Goal: Use online tool/utility: Utilize a website feature to perform a specific function

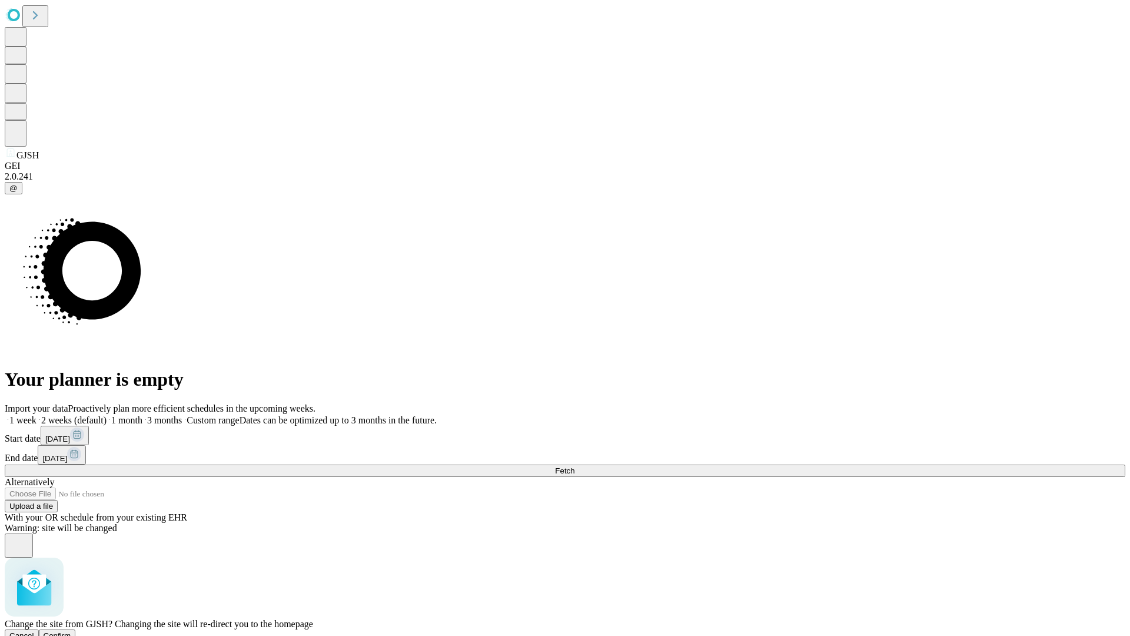
click at [71, 631] on span "Confirm" at bounding box center [58, 635] width 28 height 9
click at [36, 415] on label "1 week" at bounding box center [21, 420] width 32 height 10
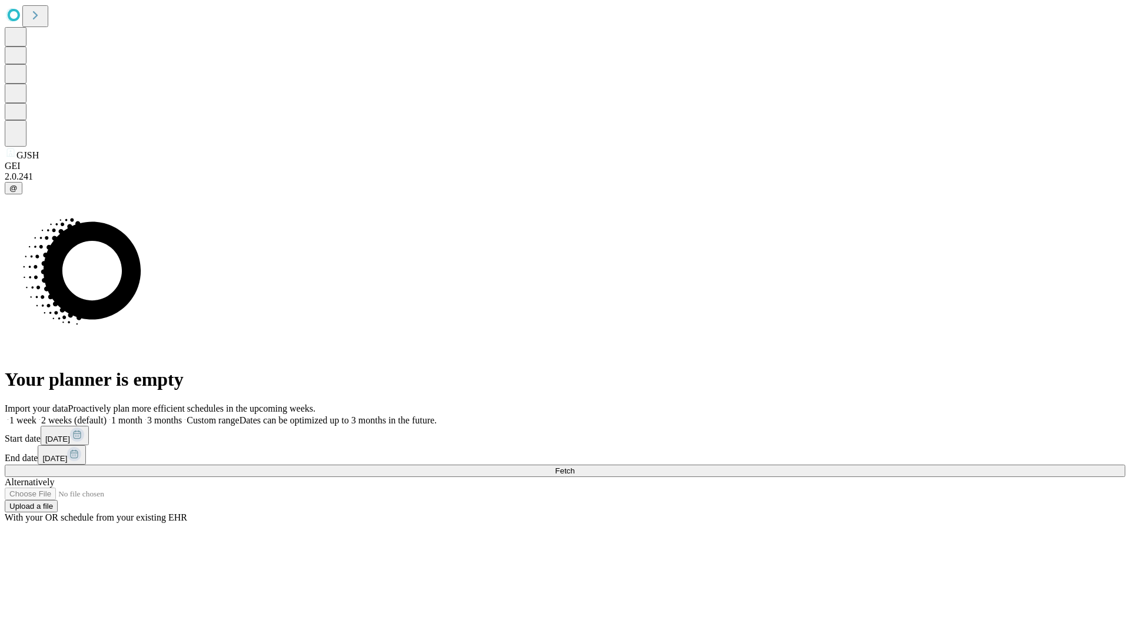
click at [575, 466] on span "Fetch" at bounding box center [564, 470] width 19 height 9
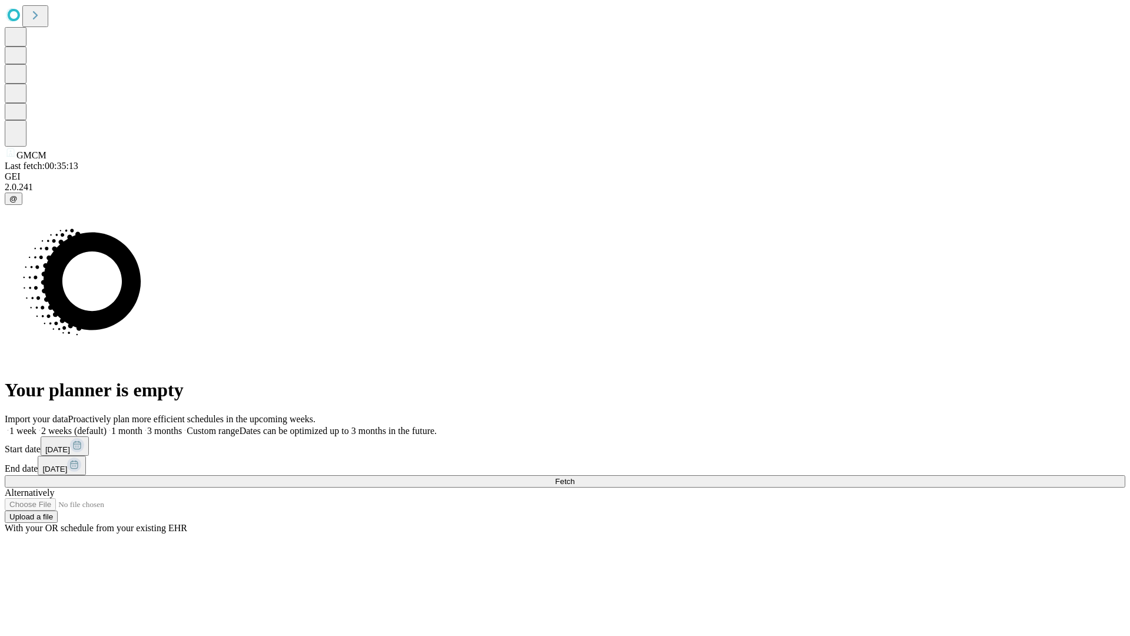
click at [36, 426] on label "1 week" at bounding box center [21, 431] width 32 height 10
click at [575, 477] on span "Fetch" at bounding box center [564, 481] width 19 height 9
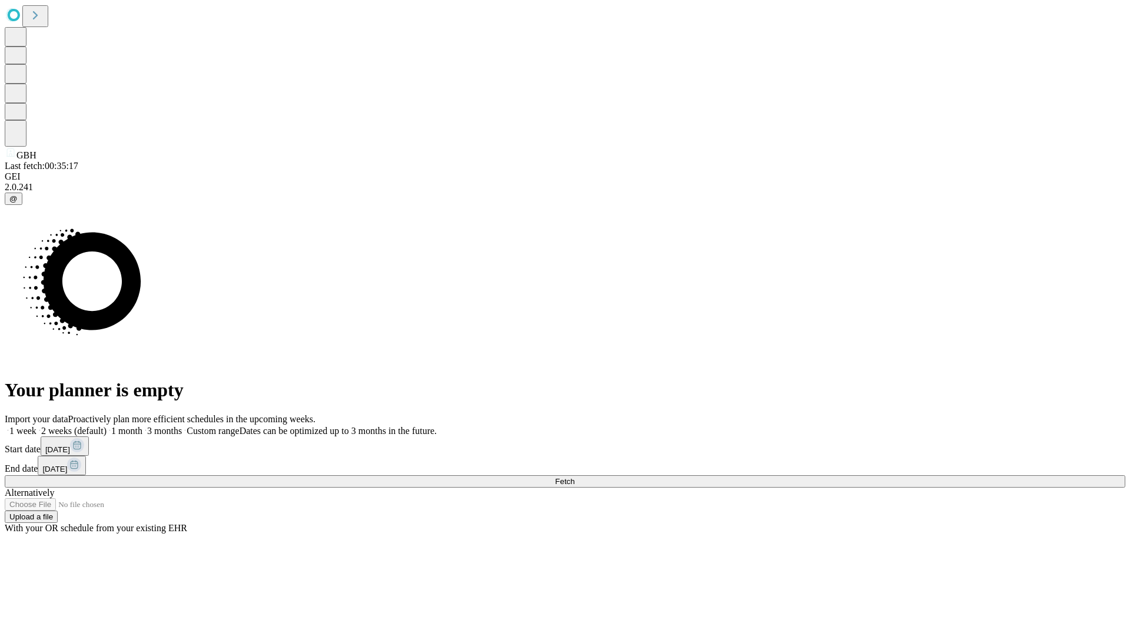
click at [36, 426] on label "1 week" at bounding box center [21, 431] width 32 height 10
click at [575, 477] on span "Fetch" at bounding box center [564, 481] width 19 height 9
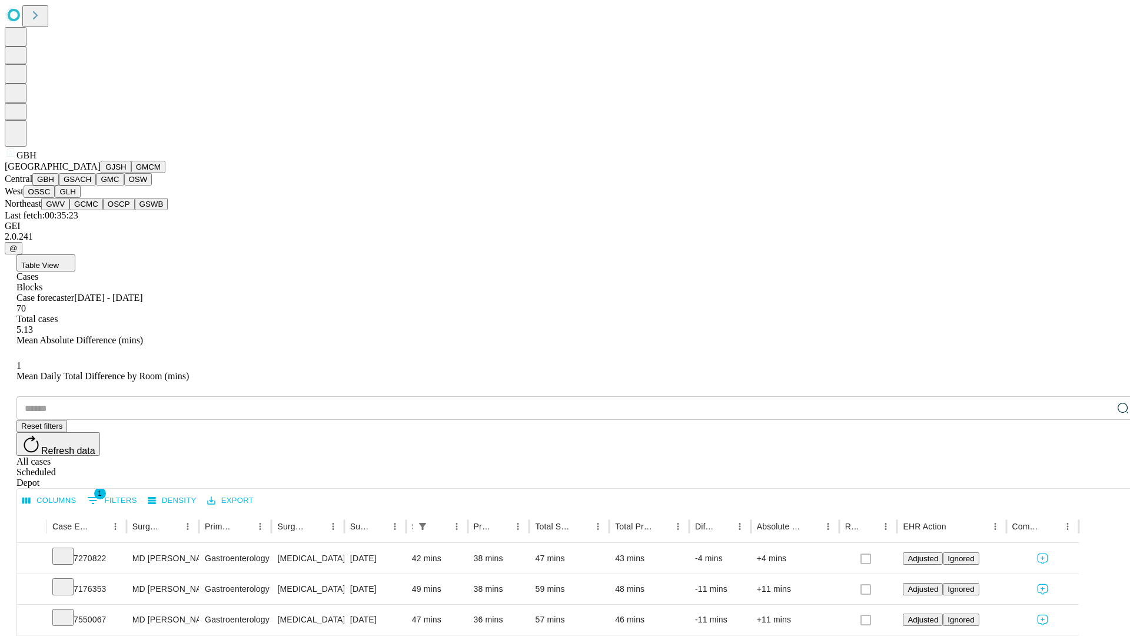
click at [91, 185] on button "GSACH" at bounding box center [77, 179] width 37 height 12
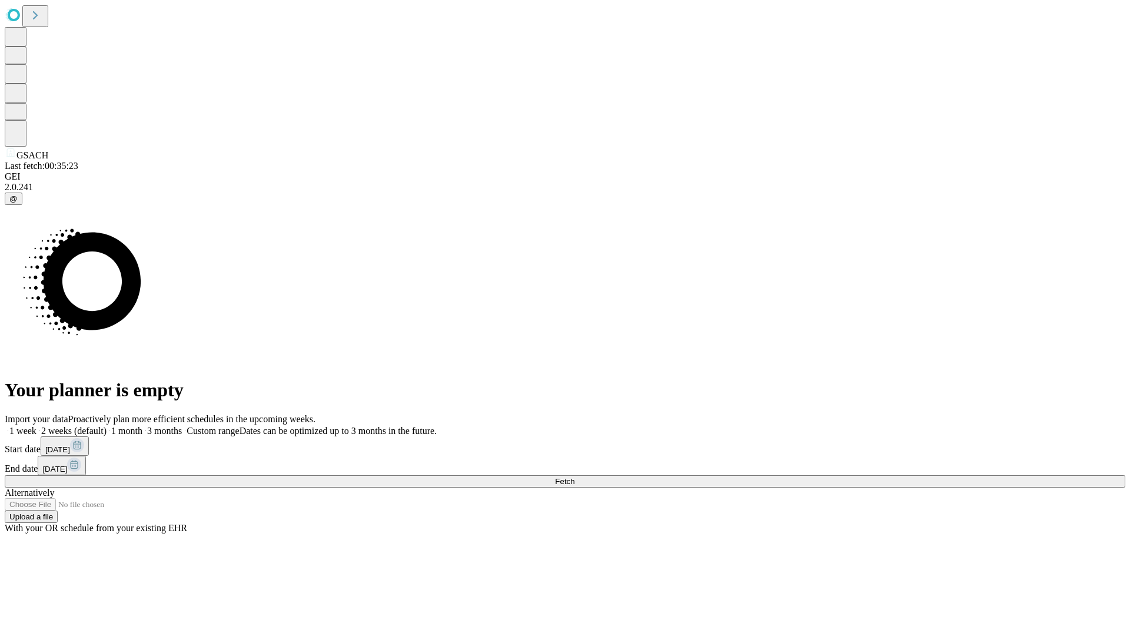
click at [36, 426] on label "1 week" at bounding box center [21, 431] width 32 height 10
click at [575, 477] on span "Fetch" at bounding box center [564, 481] width 19 height 9
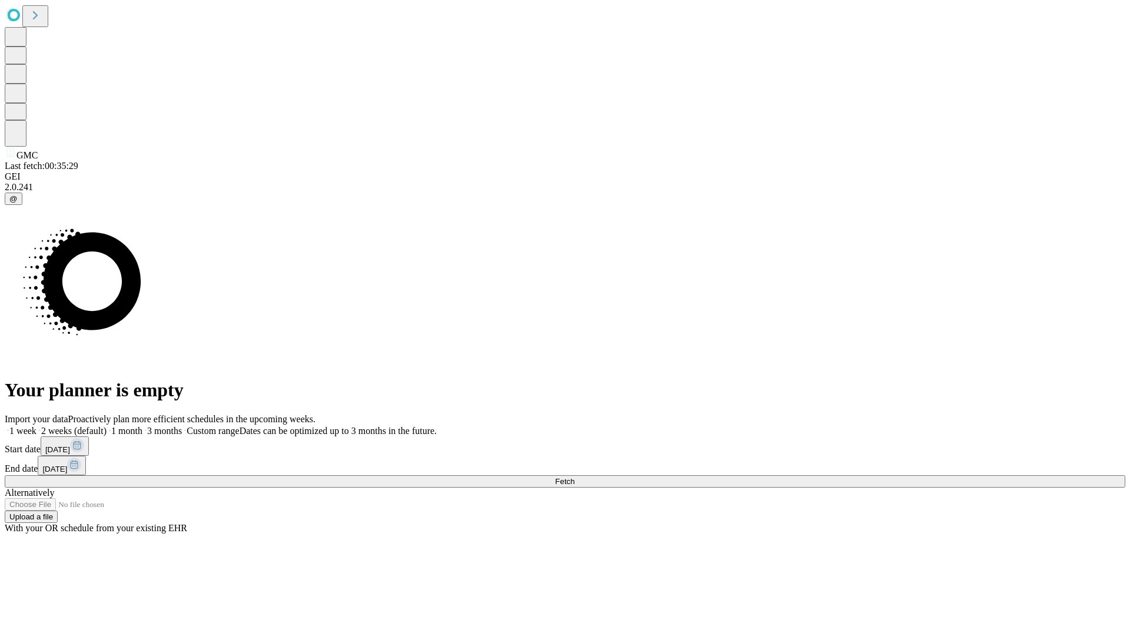
click at [575, 477] on span "Fetch" at bounding box center [564, 481] width 19 height 9
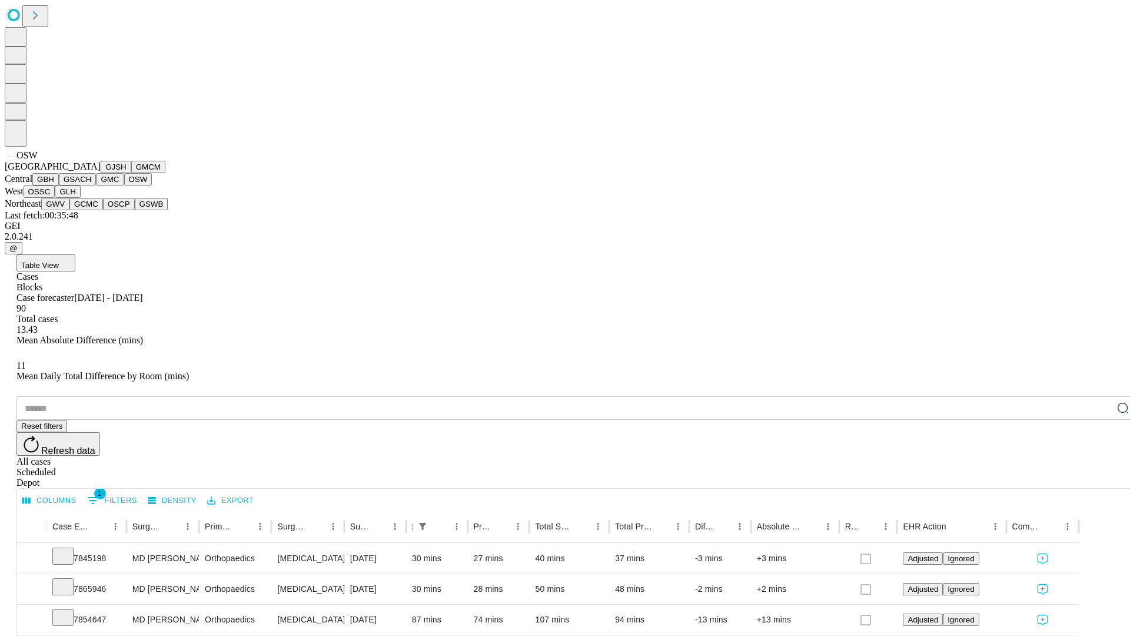
click at [55, 198] on button "OSSC" at bounding box center [40, 191] width 32 height 12
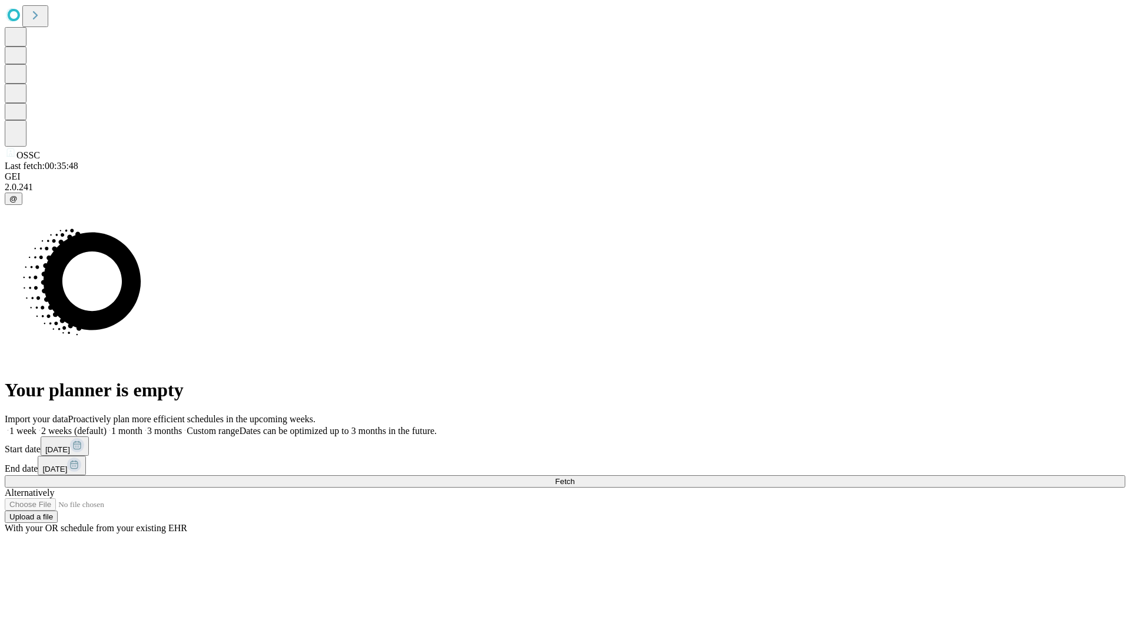
click at [36, 426] on label "1 week" at bounding box center [21, 431] width 32 height 10
click at [575, 477] on span "Fetch" at bounding box center [564, 481] width 19 height 9
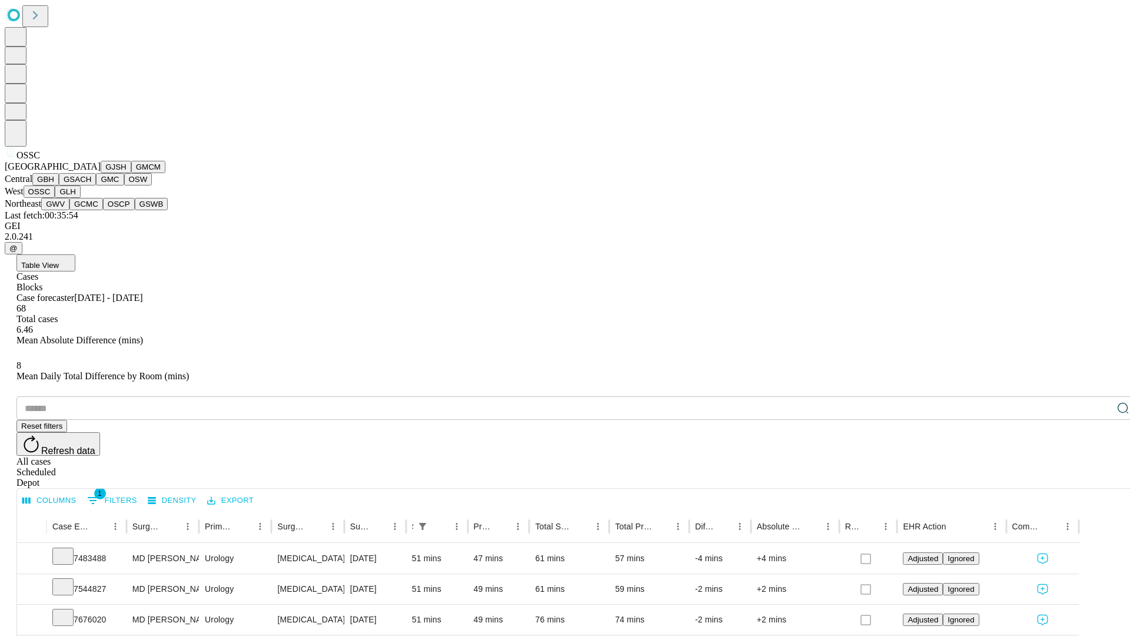
click at [80, 198] on button "GLH" at bounding box center [67, 191] width 25 height 12
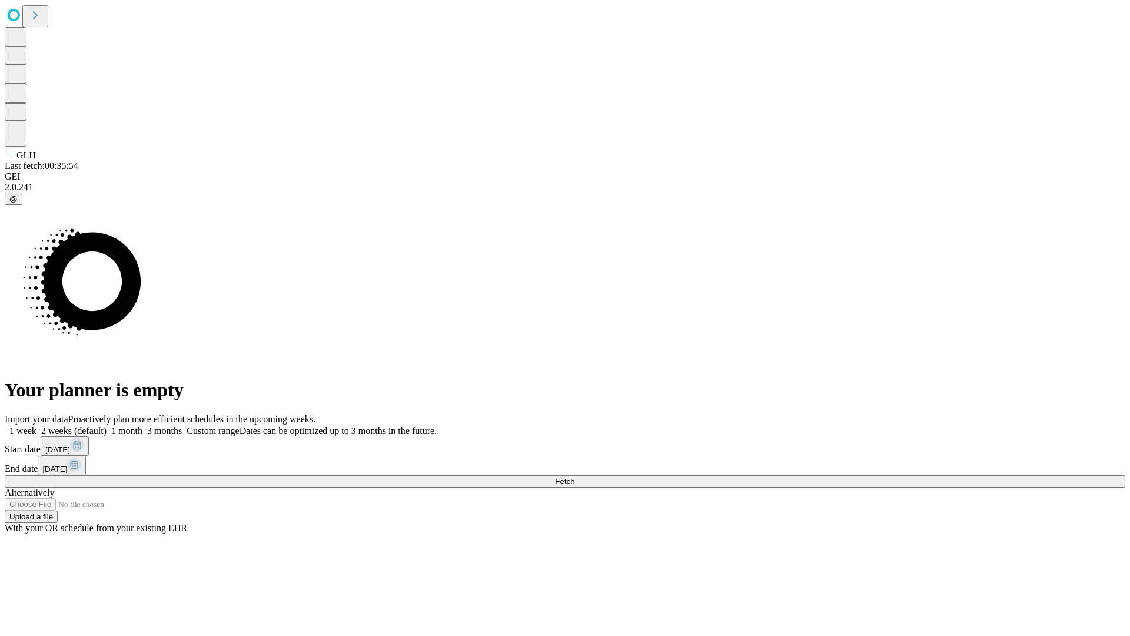
click at [36, 426] on label "1 week" at bounding box center [21, 431] width 32 height 10
click at [575, 477] on span "Fetch" at bounding box center [564, 481] width 19 height 9
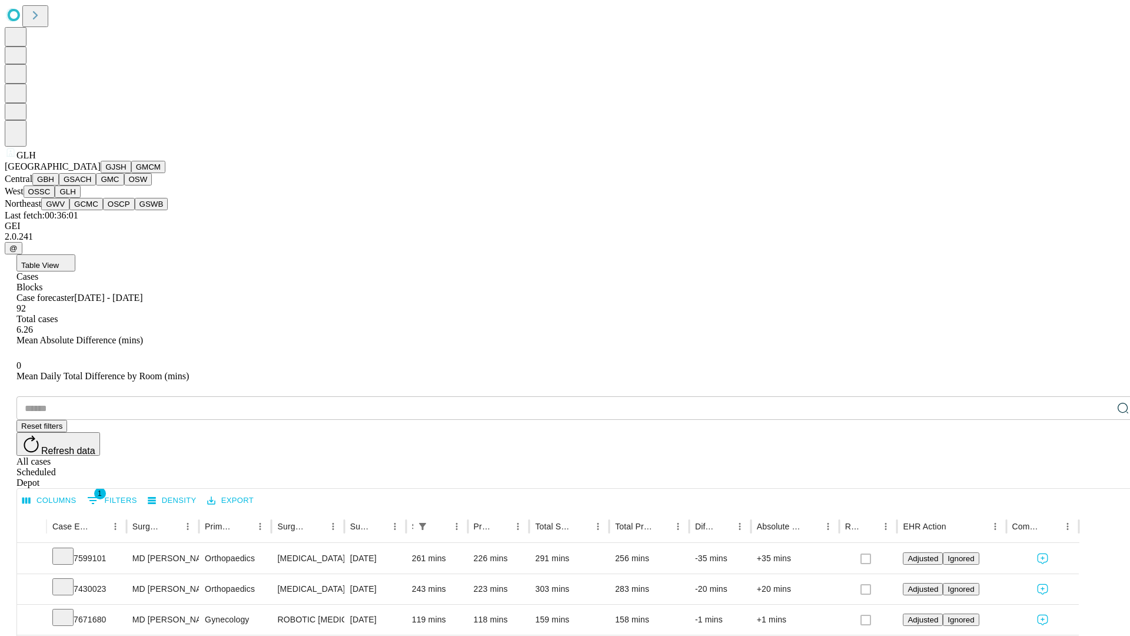
click at [69, 210] on button "GWV" at bounding box center [55, 204] width 28 height 12
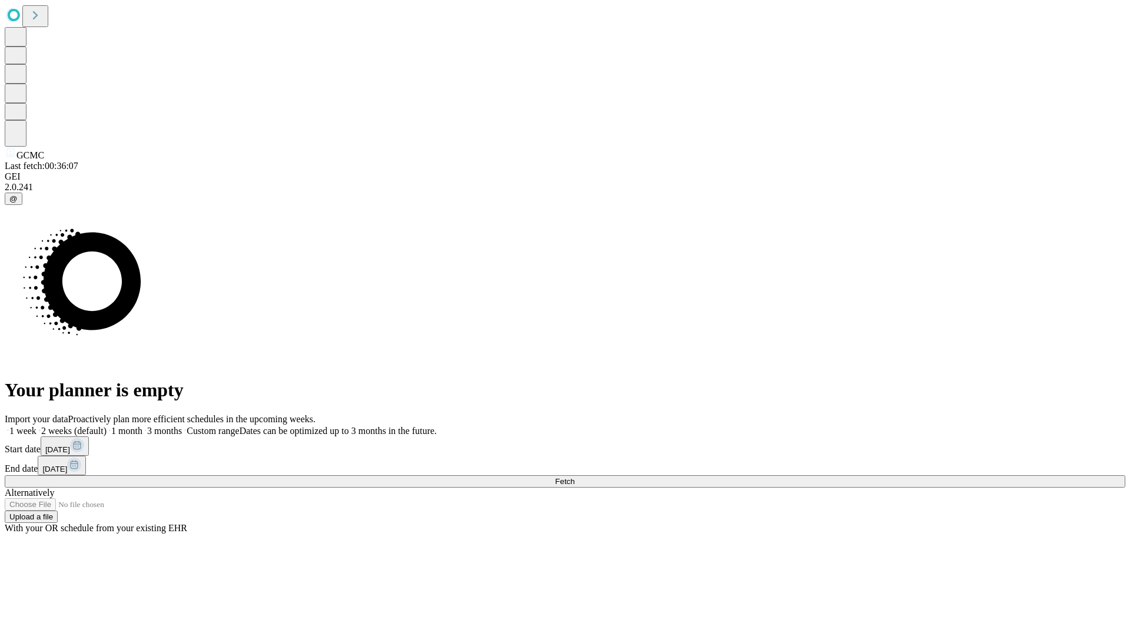
click at [36, 426] on label "1 week" at bounding box center [21, 431] width 32 height 10
click at [575, 477] on span "Fetch" at bounding box center [564, 481] width 19 height 9
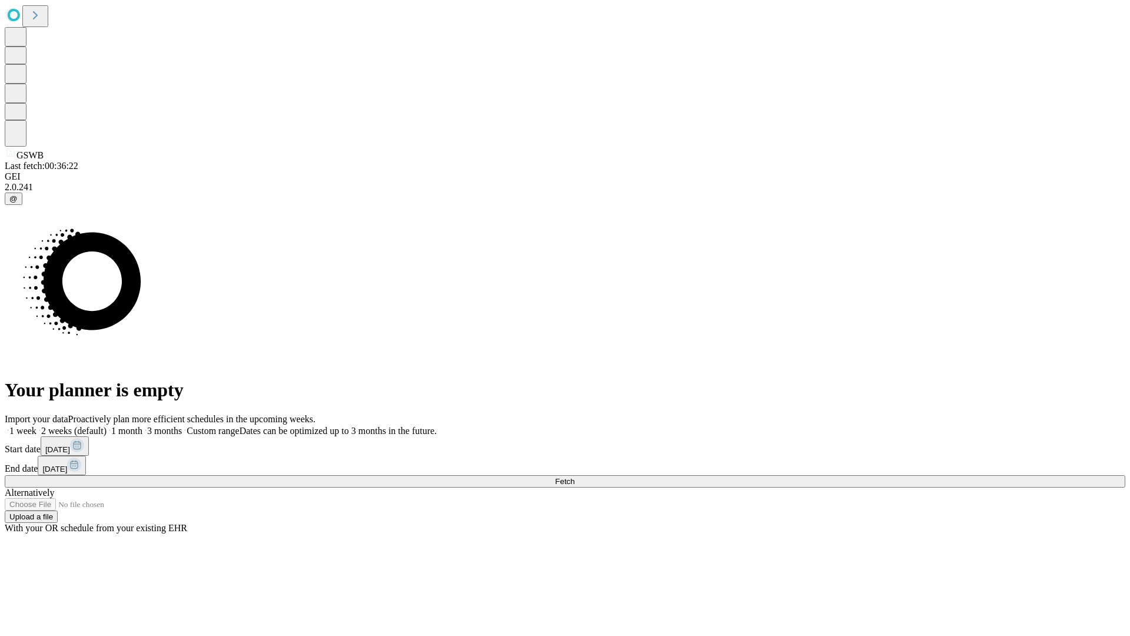
click at [36, 426] on label "1 week" at bounding box center [21, 431] width 32 height 10
click at [575, 477] on span "Fetch" at bounding box center [564, 481] width 19 height 9
